Goal: Task Accomplishment & Management: Use online tool/utility

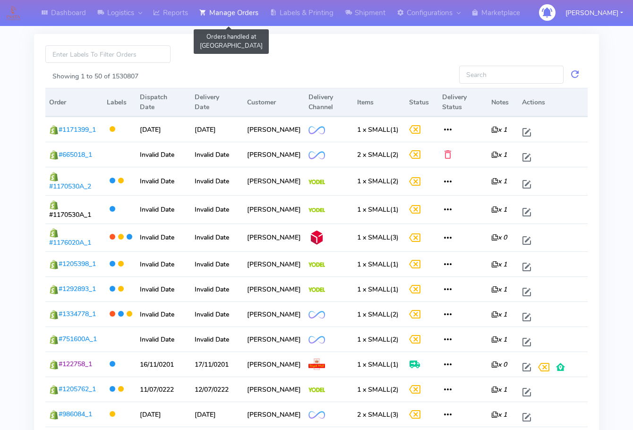
click at [236, 9] on link "Manage Orders" at bounding box center [229, 13] width 70 height 26
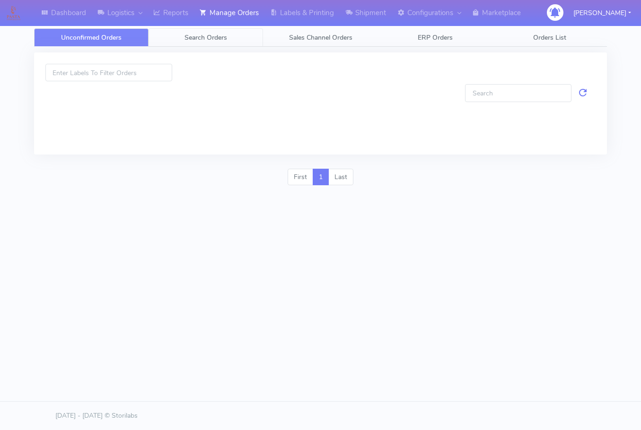
click at [224, 40] on span "Search Orders" at bounding box center [205, 37] width 43 height 9
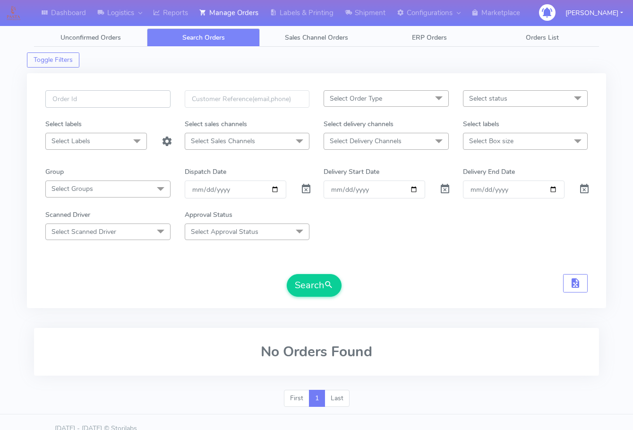
click at [95, 101] on input "text" at bounding box center [107, 98] width 125 height 17
paste input "1616559"
type input "1616559"
click at [303, 191] on span at bounding box center [306, 191] width 11 height 9
click at [310, 285] on button "Search" at bounding box center [314, 285] width 55 height 23
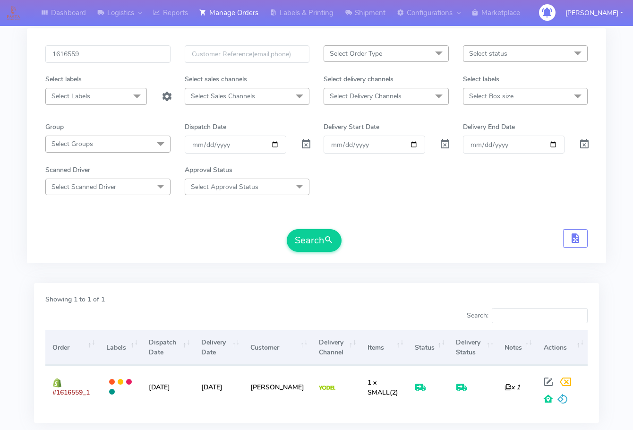
scroll to position [104, 0]
